Goal: Task Accomplishment & Management: Use online tool/utility

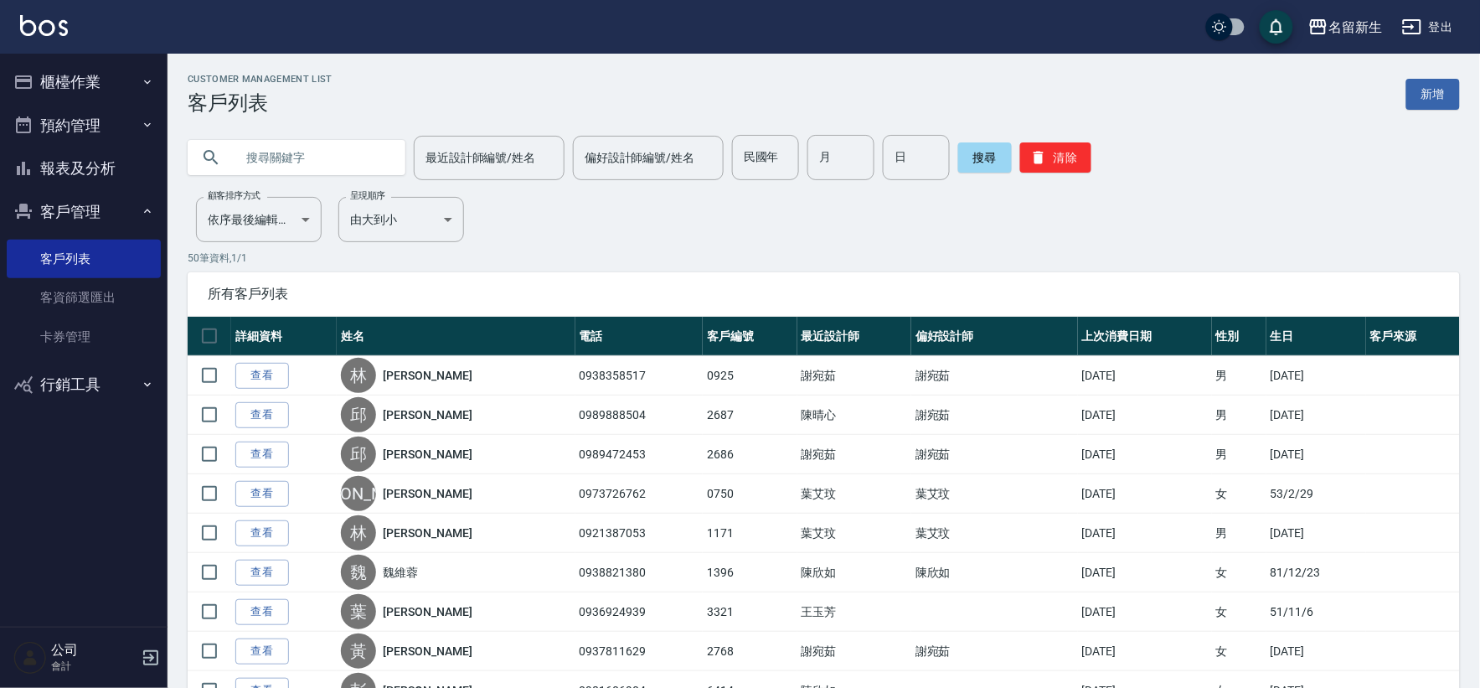
click at [0, 300] on nav "櫃檯作業 打帳單 帳單列表 現金收支登錄 材料自購登錄 每日結帳 排班表 現場電腦打卡 預約管理 預約管理 單日預約紀錄 單週預約紀錄 報表及分析 報表目錄 …" at bounding box center [84, 340] width 168 height 573
click at [777, 152] on input "民國年" at bounding box center [765, 157] width 67 height 45
type input "85"
type input "01"
type input "31"
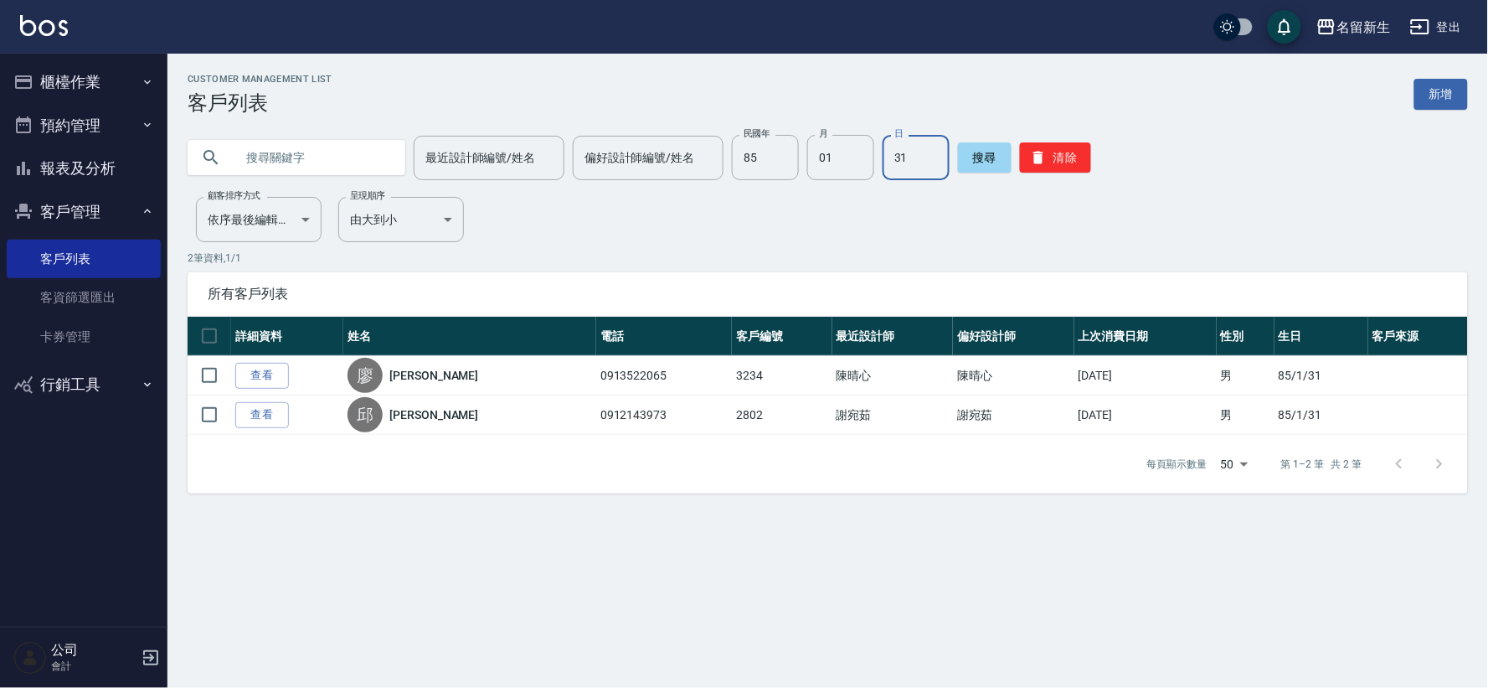
click at [116, 162] on button "報表及分析" at bounding box center [84, 169] width 154 height 44
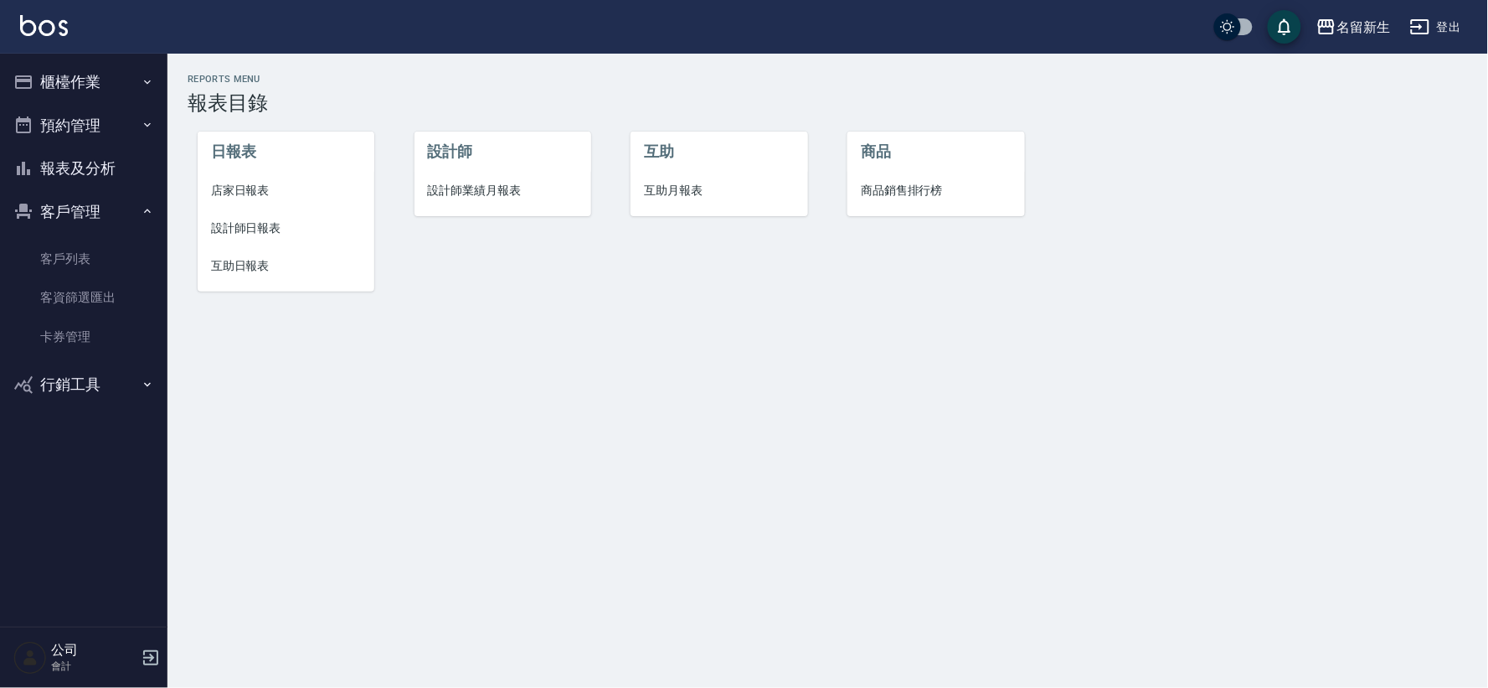
click at [463, 197] on span "設計師業績月報表" at bounding box center [503, 191] width 150 height 18
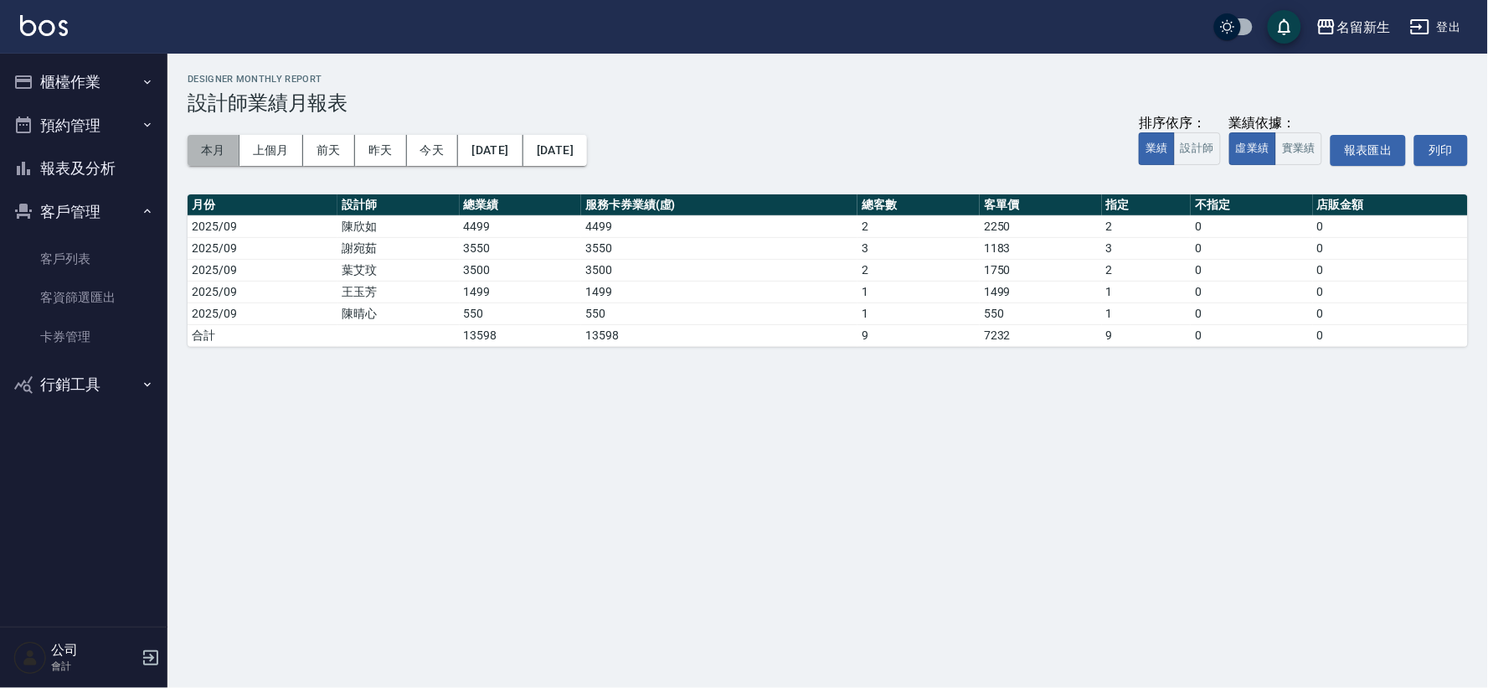
click at [193, 148] on button "本月" at bounding box center [214, 150] width 52 height 31
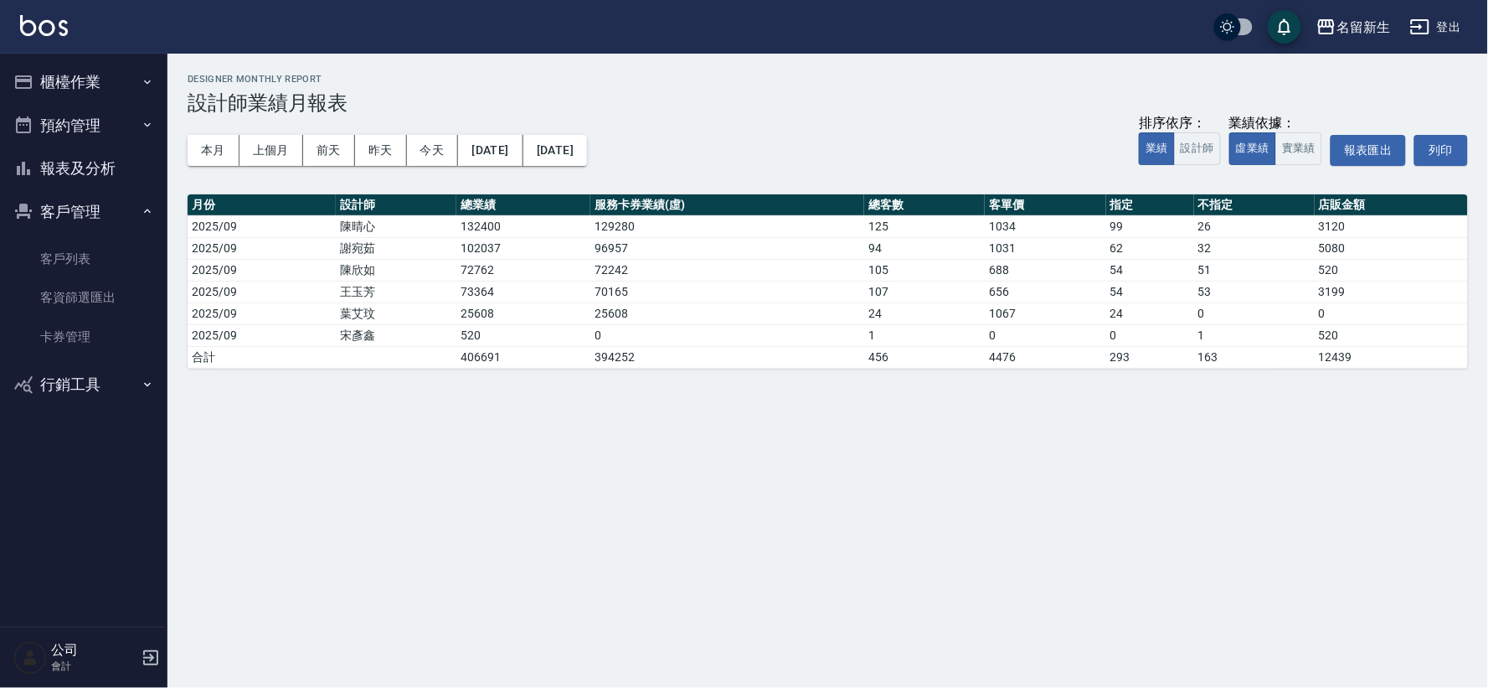
click at [78, 84] on button "櫃檯作業" at bounding box center [84, 82] width 154 height 44
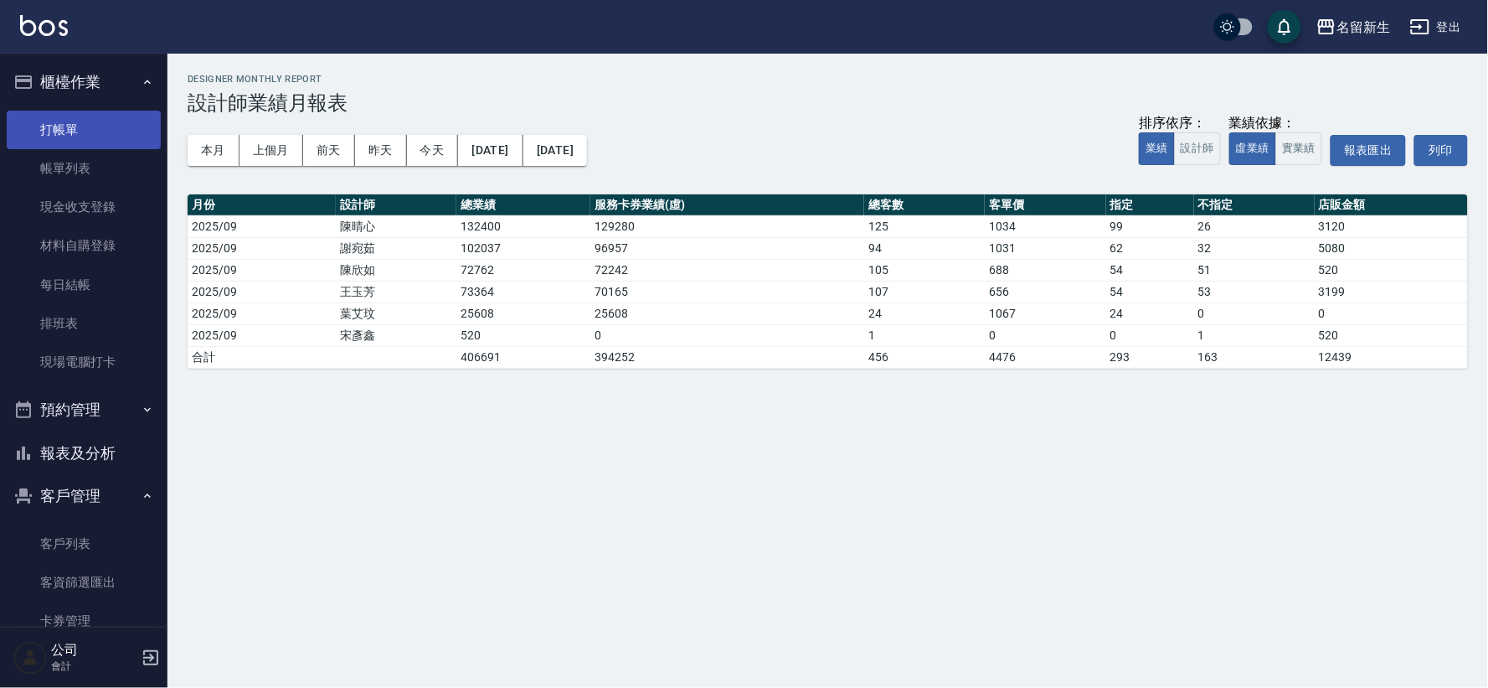
click at [72, 124] on link "打帳單" at bounding box center [84, 130] width 154 height 39
